Goal: Task Accomplishment & Management: Manage account settings

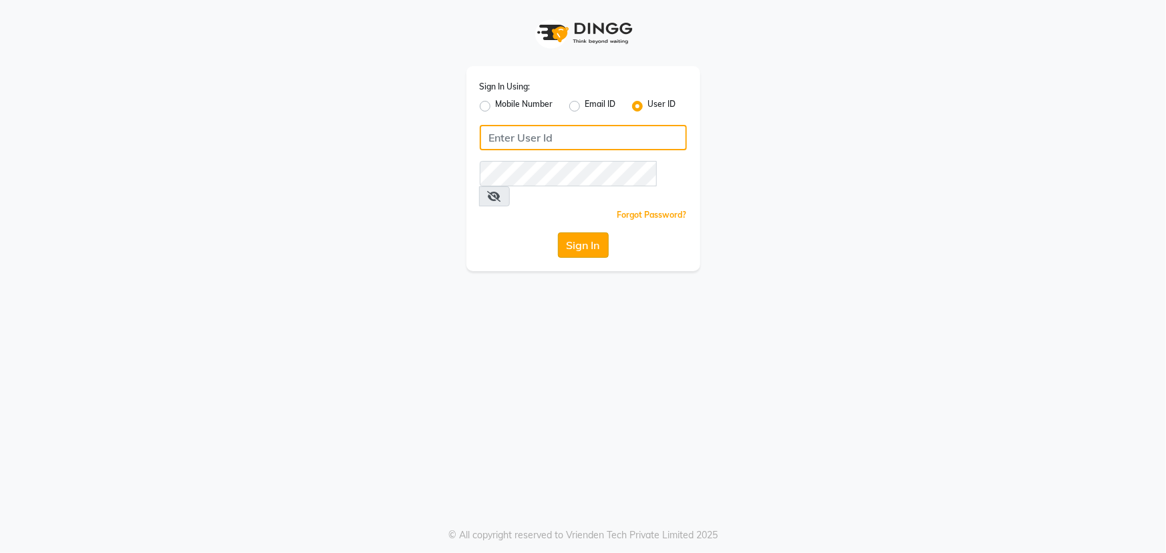
type input "e1784-06"
click at [586, 233] on button "Sign In" at bounding box center [583, 244] width 51 height 25
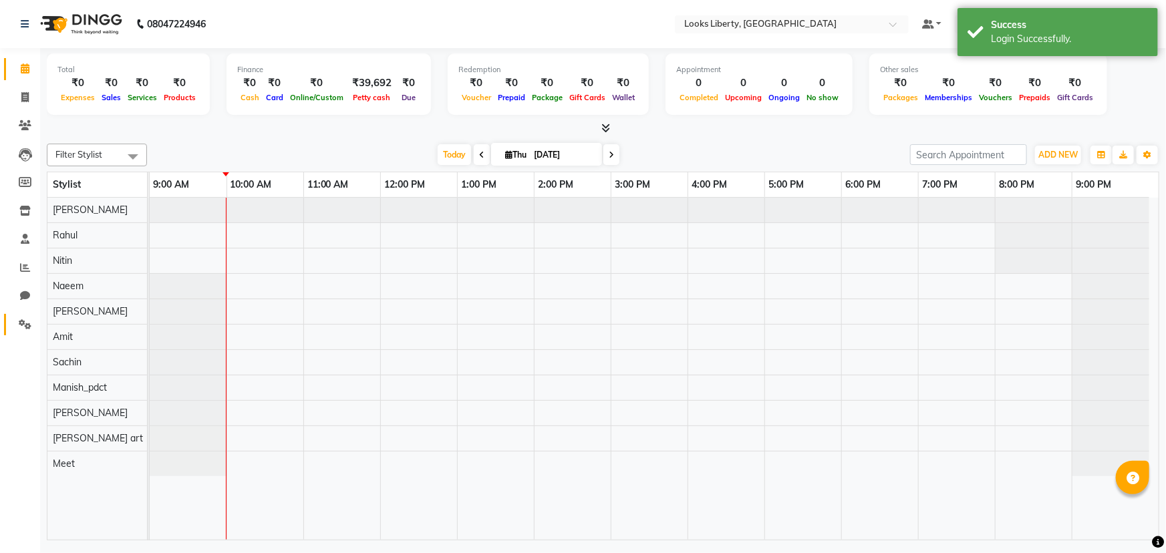
click at [23, 315] on link "Settings" at bounding box center [20, 325] width 32 height 22
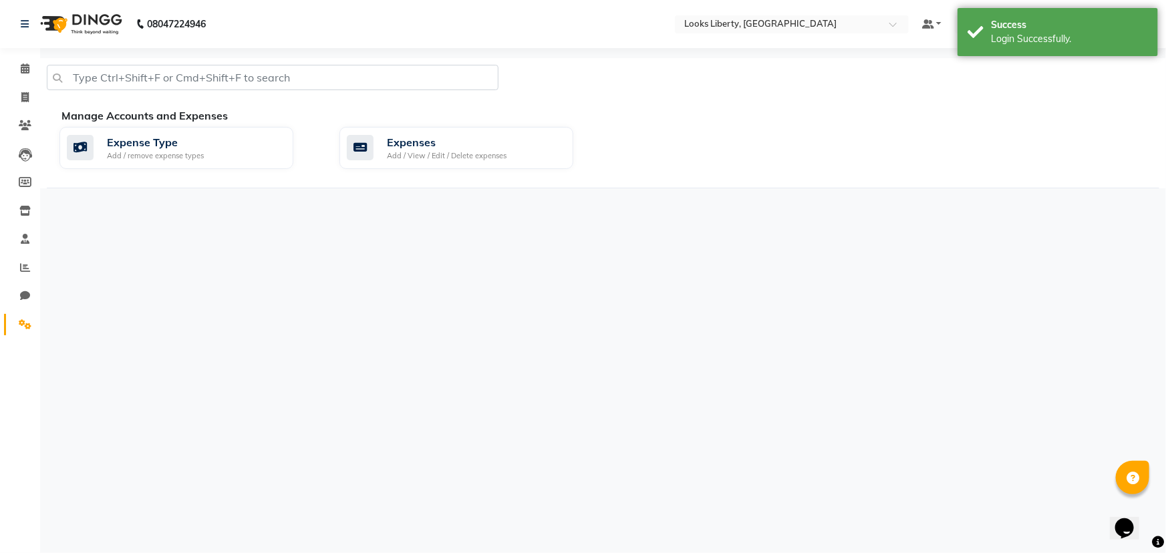
click at [419, 171] on div "Expense Type Add / remove expense types Expenses Add / View / Edit / Delete exp…" at bounding box center [608, 150] width 1119 height 47
click at [423, 153] on div "Add / View / Edit / Delete expenses" at bounding box center [447, 155] width 120 height 11
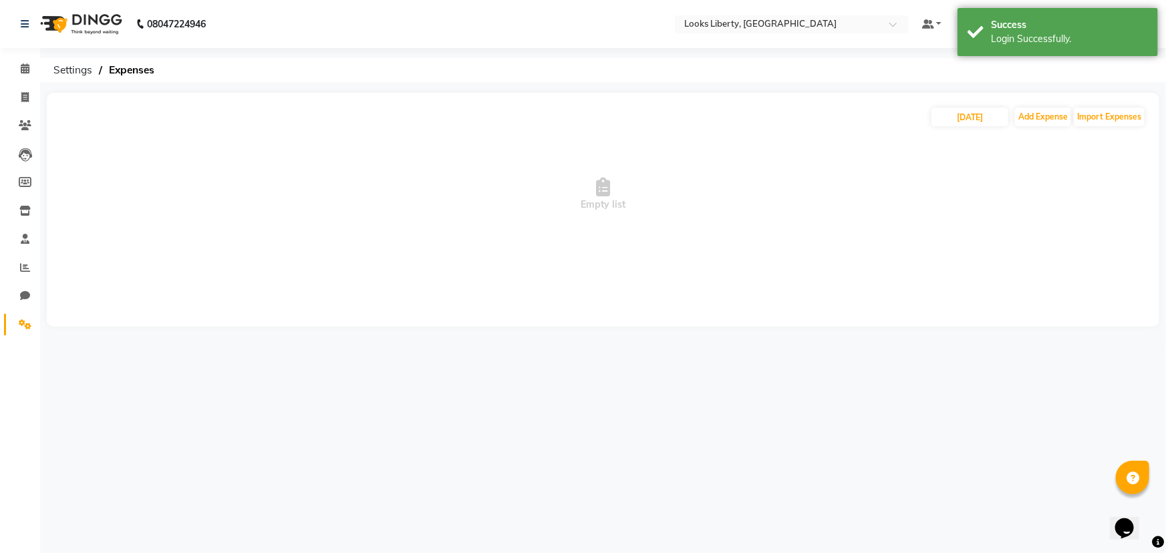
click at [29, 323] on icon at bounding box center [25, 324] width 13 height 10
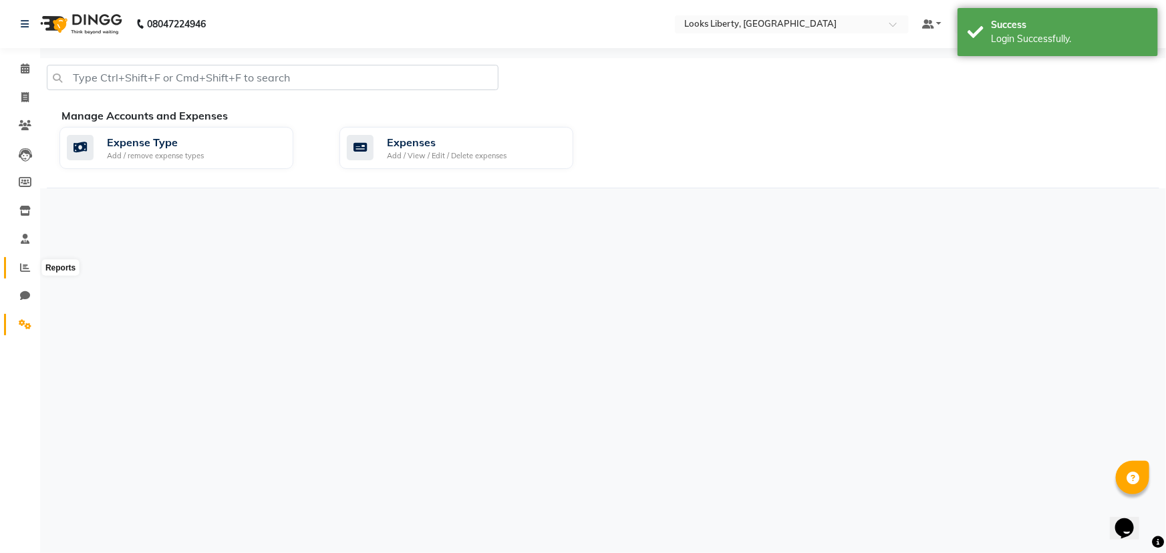
click at [27, 265] on icon at bounding box center [25, 268] width 10 height 10
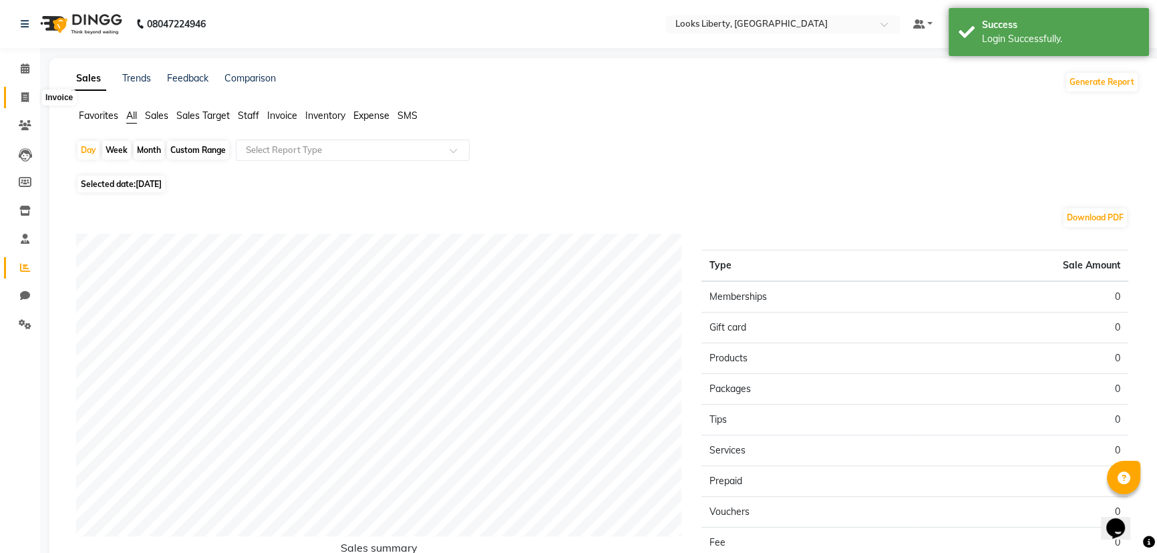
click at [17, 99] on span at bounding box center [24, 97] width 23 height 15
select select "service"
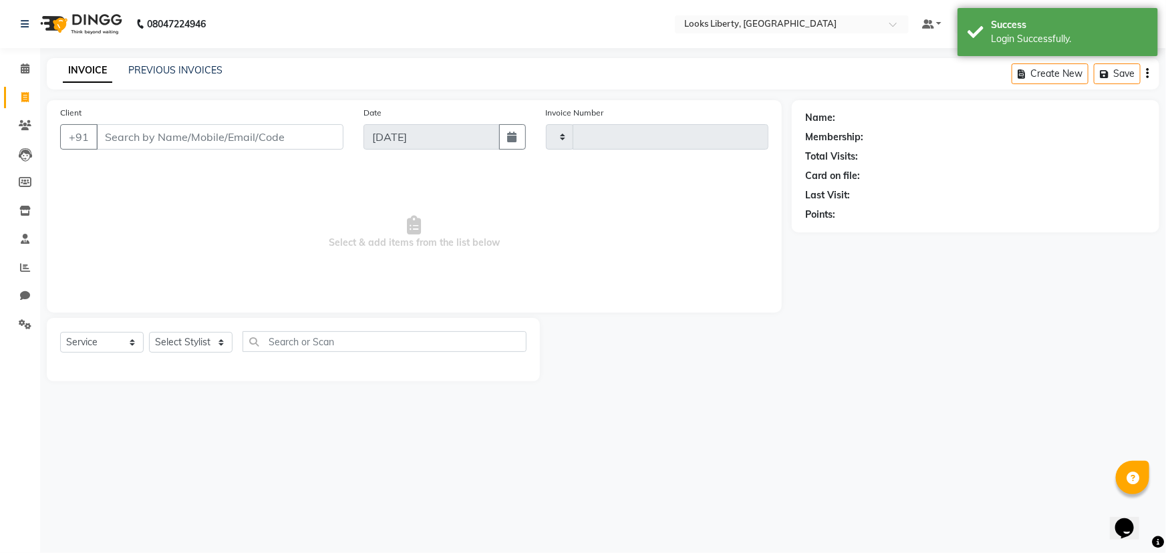
type input "2506"
select select "4321"
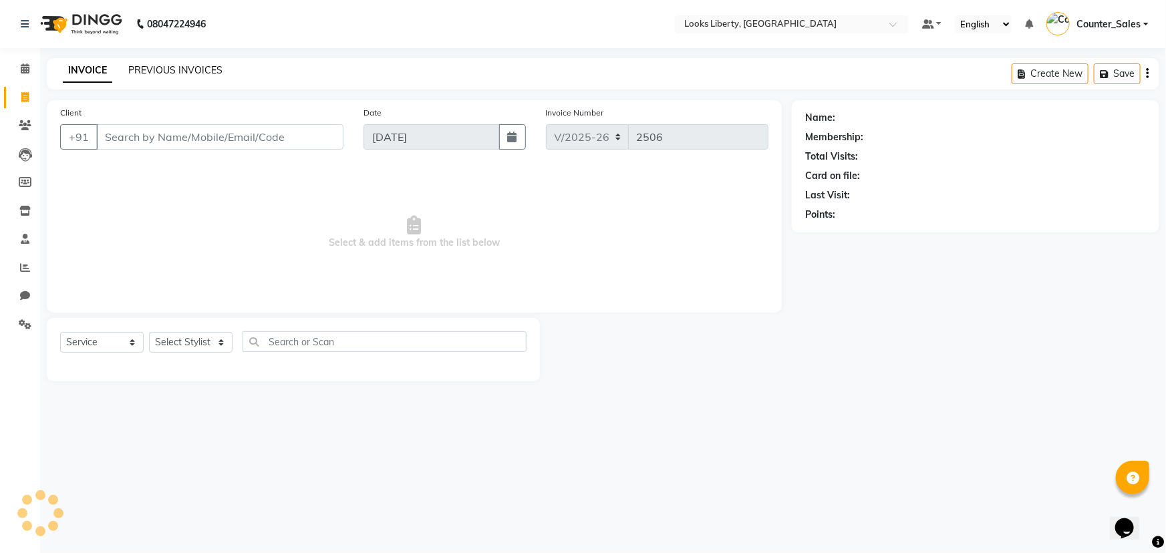
click at [134, 74] on link "PREVIOUS INVOICES" at bounding box center [175, 70] width 94 height 12
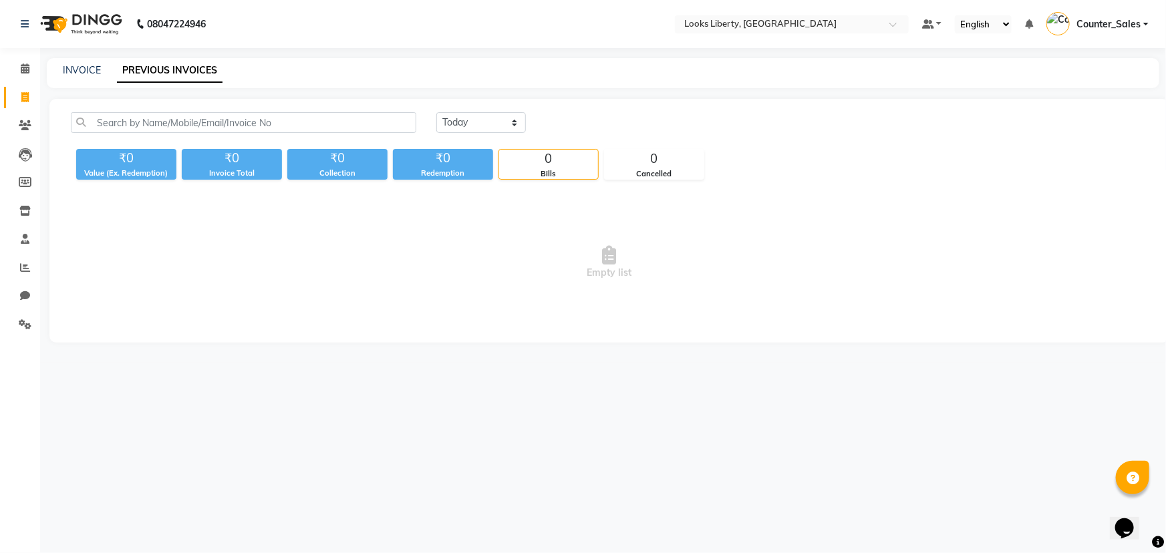
click at [516, 106] on div "Today Yesterday Custom Range ₹0 Value (Ex. Redemption) ₹0 Invoice Total ₹0 Coll…" at bounding box center [608, 221] width 1119 height 244
drag, startPoint x: 514, startPoint y: 121, endPoint x: 512, endPoint y: 129, distance: 8.4
click at [514, 121] on select "Today Yesterday Custom Range" at bounding box center [481, 122] width 90 height 21
select select "yesterday"
click at [436, 112] on select "Today Yesterday Custom Range" at bounding box center [481, 122] width 90 height 21
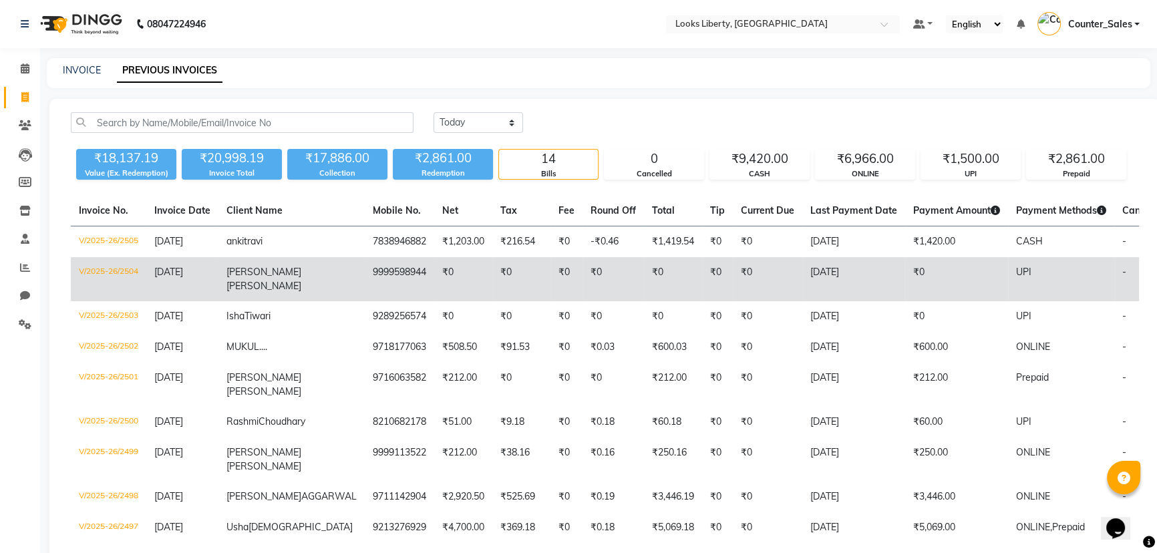
click at [802, 260] on td "[DATE]" at bounding box center [853, 279] width 103 height 44
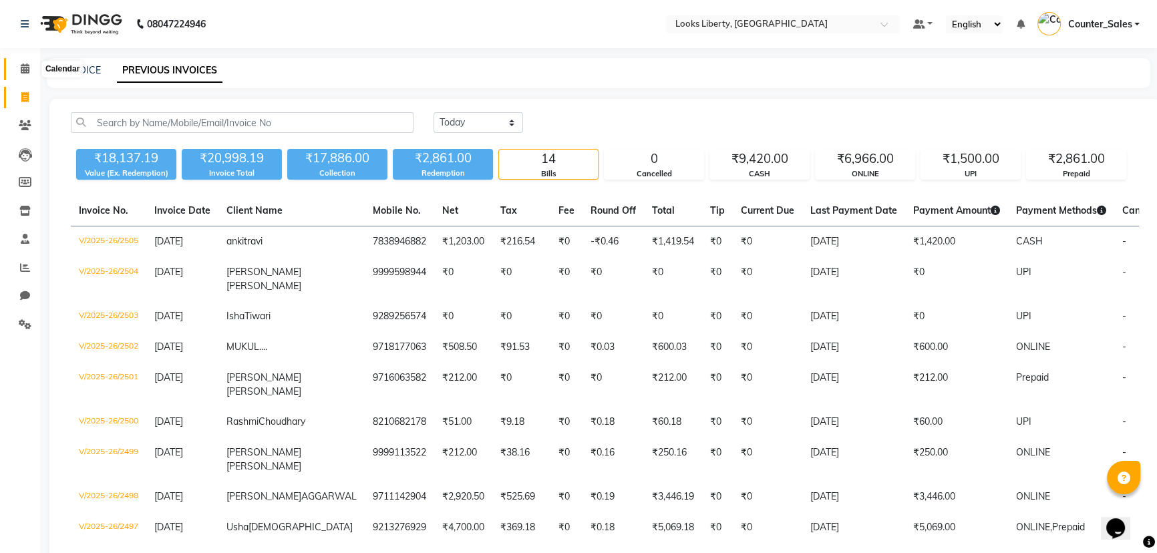
drag, startPoint x: 19, startPoint y: 67, endPoint x: 27, endPoint y: 69, distance: 7.5
click at [21, 67] on icon at bounding box center [25, 68] width 9 height 10
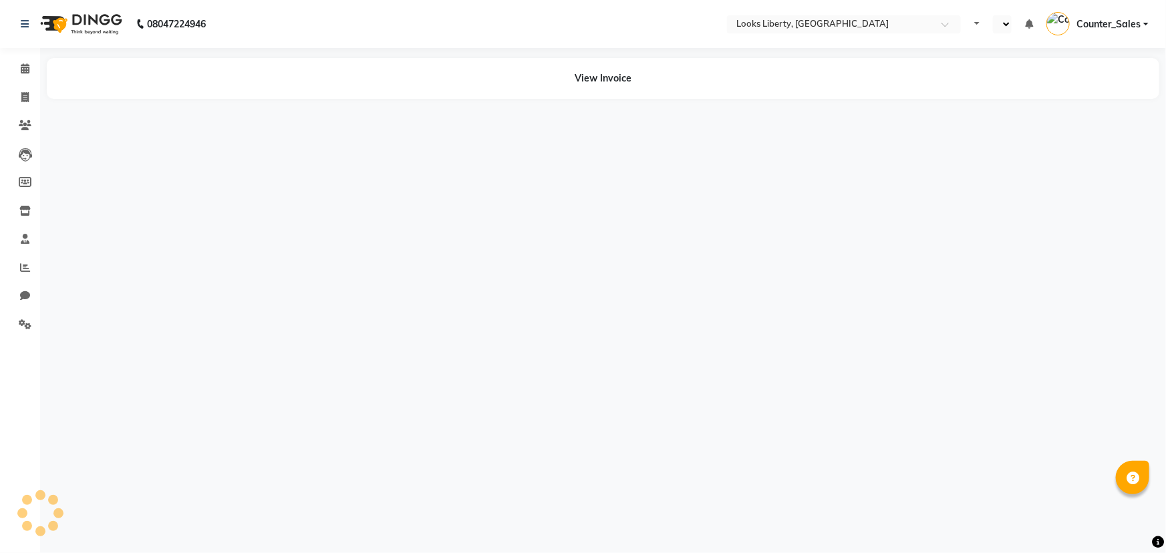
select select "en"
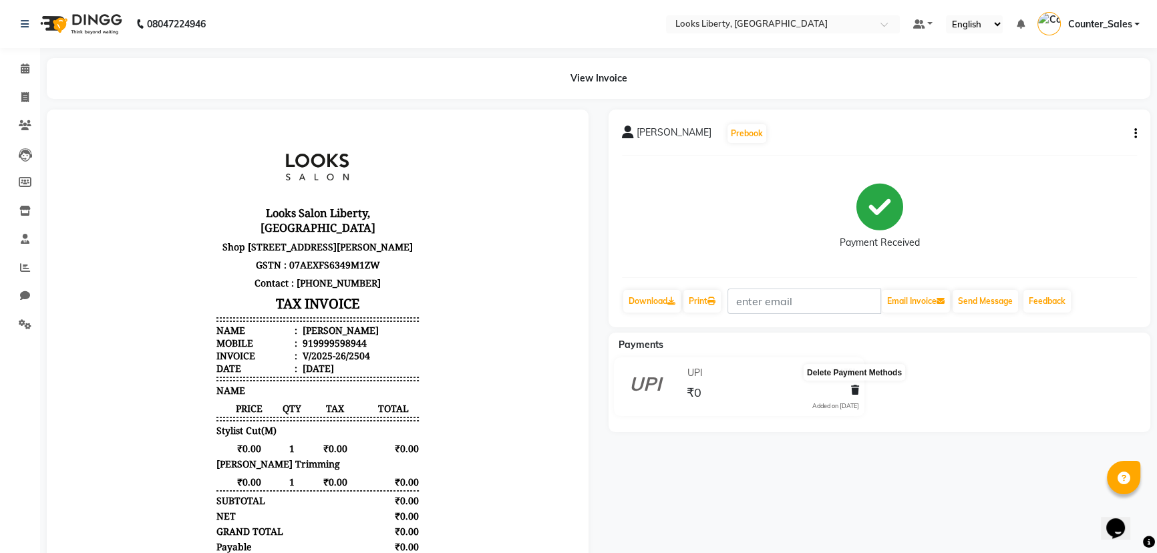
click at [853, 389] on icon at bounding box center [855, 389] width 8 height 9
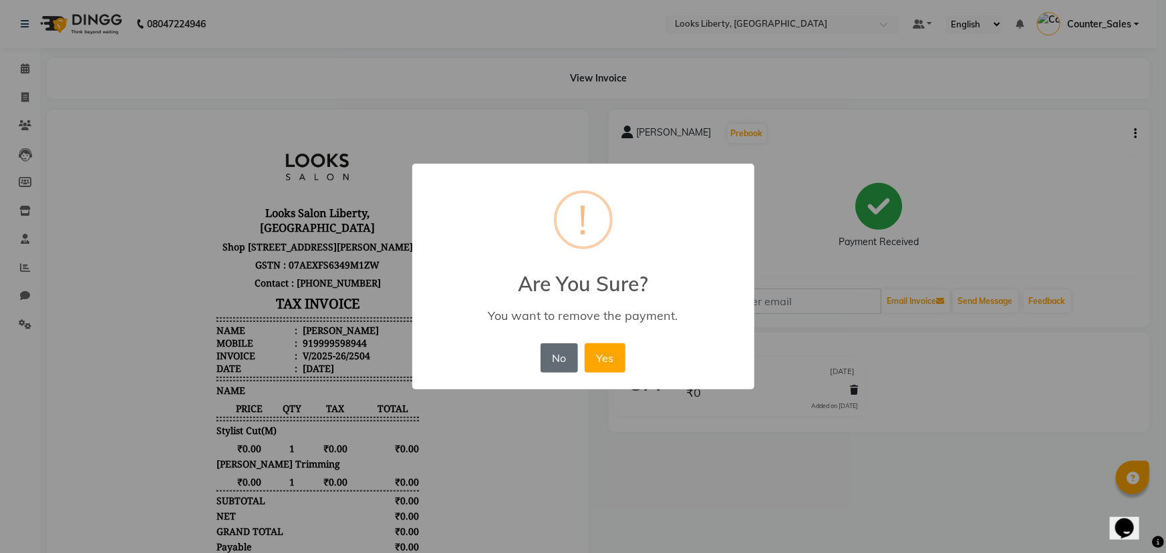
click at [555, 351] on button "No" at bounding box center [558, 357] width 37 height 29
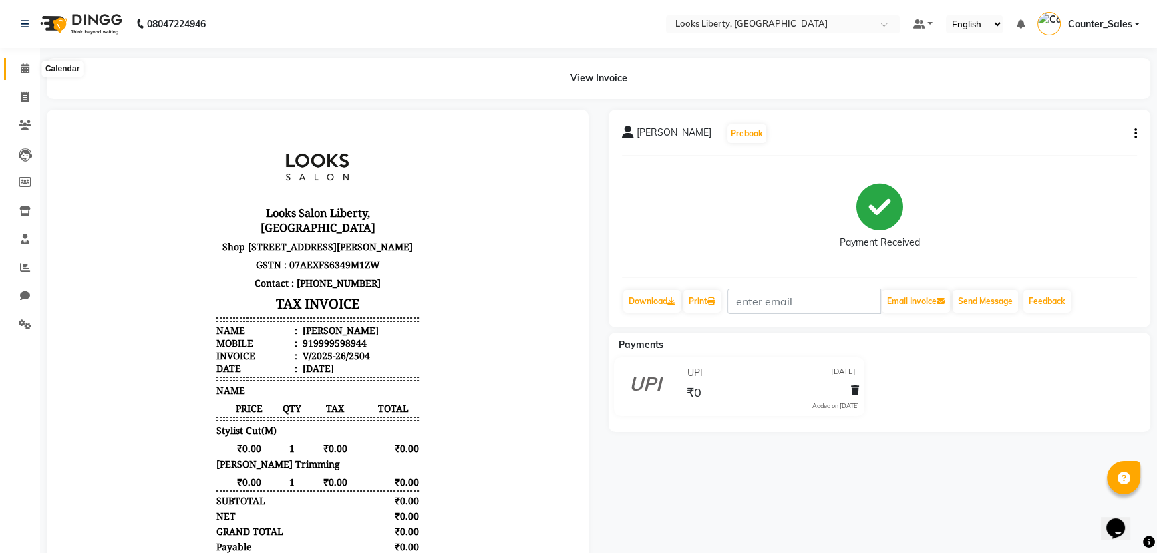
drag, startPoint x: 15, startPoint y: 73, endPoint x: 240, endPoint y: 0, distance: 236.6
click at [15, 73] on span at bounding box center [24, 68] width 23 height 15
